Goal: Check status: Check status

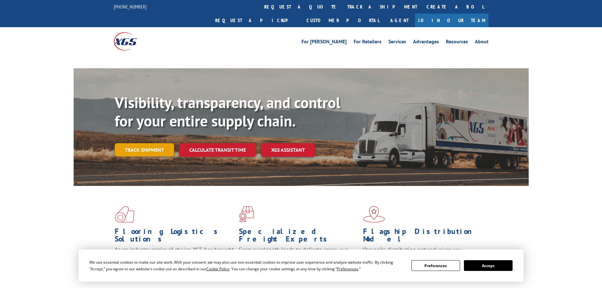
click at [157, 143] on link "Track shipment" at bounding box center [144, 149] width 59 height 13
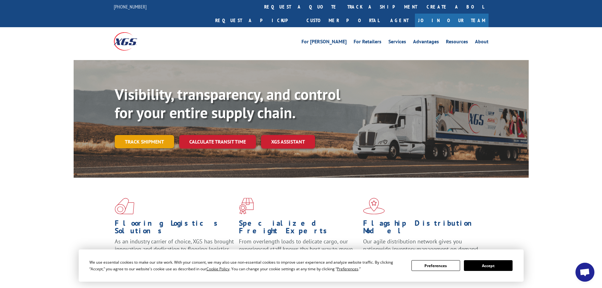
click at [152, 135] on link "Track shipment" at bounding box center [144, 141] width 59 height 13
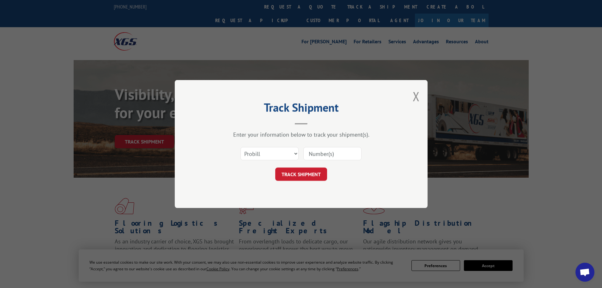
click at [322, 156] on input at bounding box center [332, 153] width 58 height 13
type input "7"
type input "17560043"
click at [308, 170] on button "TRACK SHIPMENT" at bounding box center [301, 173] width 52 height 13
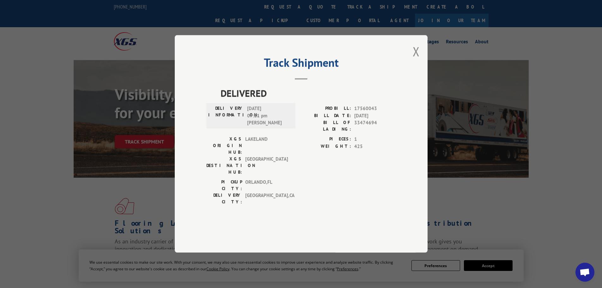
drag, startPoint x: 382, startPoint y: 133, endPoint x: 353, endPoint y: 131, distance: 29.1
click at [353, 119] on div "BILL DATE: [DATE]" at bounding box center [348, 115] width 95 height 7
copy span "[DATE]"
